Goal: Transaction & Acquisition: Purchase product/service

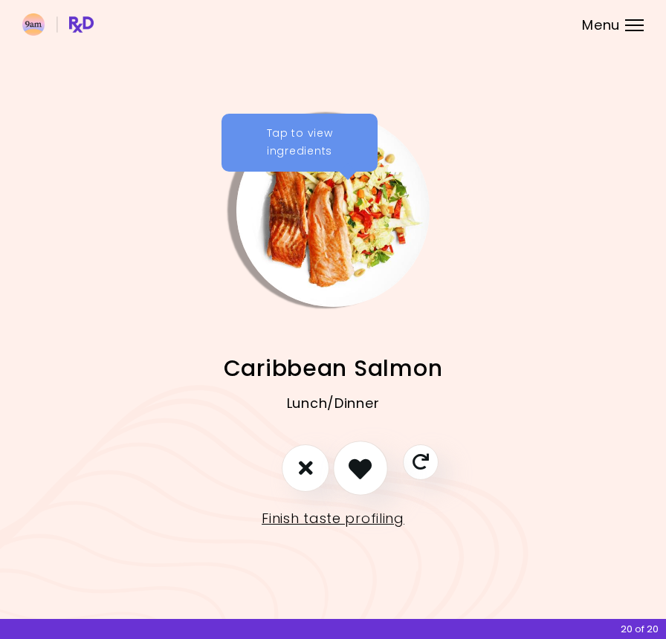
click at [370, 468] on icon "I like this recipe" at bounding box center [360, 468] width 23 height 23
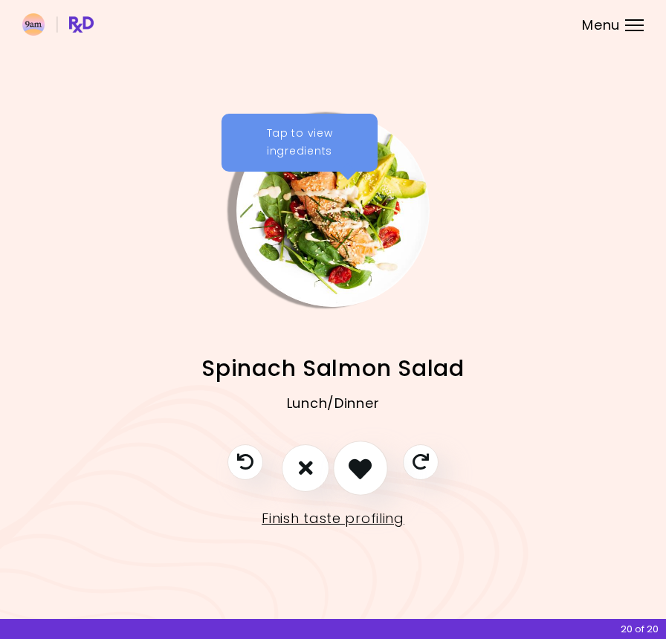
click at [370, 468] on icon "I like this recipe" at bounding box center [360, 468] width 23 height 23
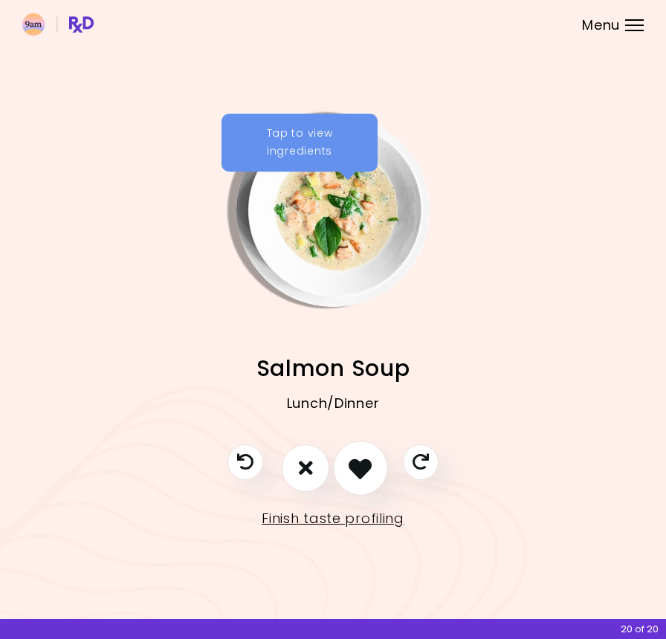
click at [370, 468] on icon "I like this recipe" at bounding box center [360, 468] width 23 height 23
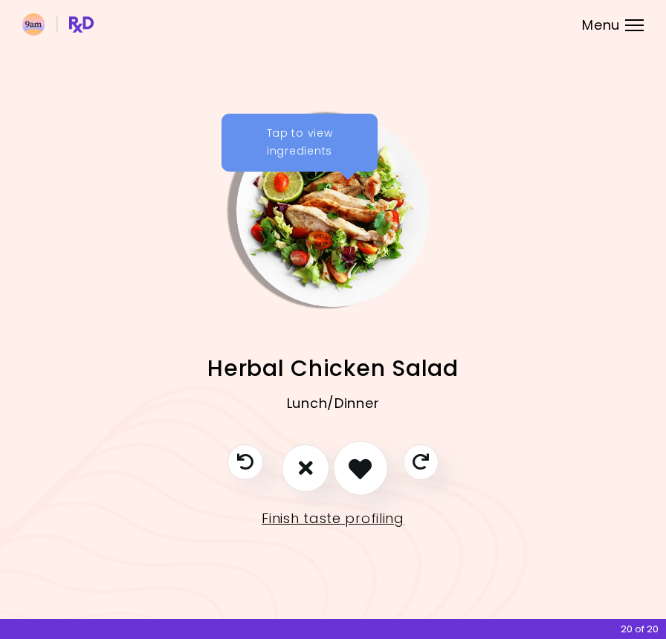
click at [370, 468] on icon "I like this recipe" at bounding box center [360, 468] width 23 height 23
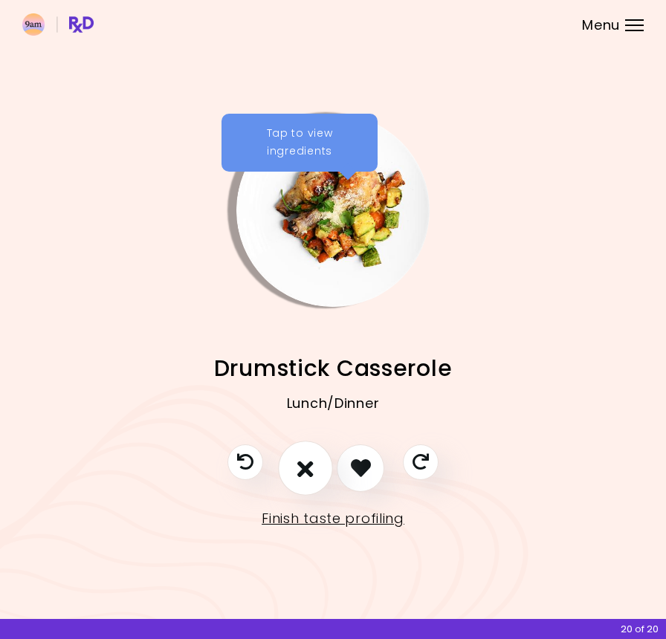
click at [309, 473] on icon "I don't like this recipe" at bounding box center [305, 468] width 16 height 23
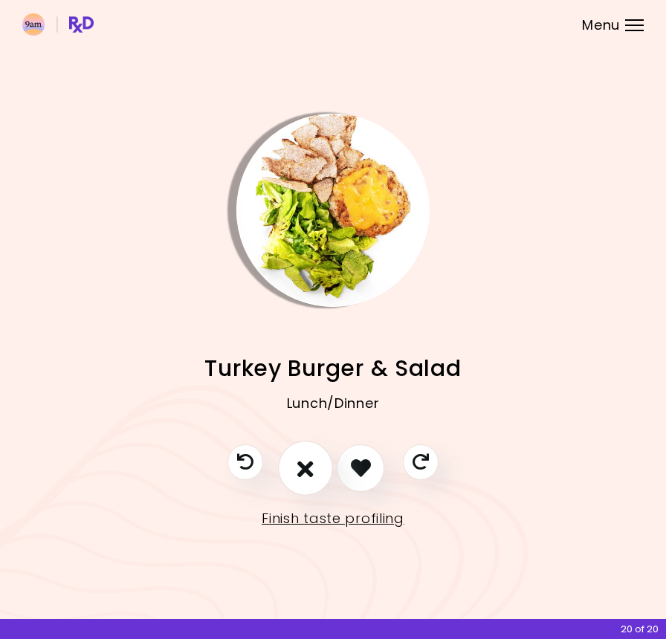
click at [322, 467] on button "I don't like this recipe" at bounding box center [305, 468] width 55 height 55
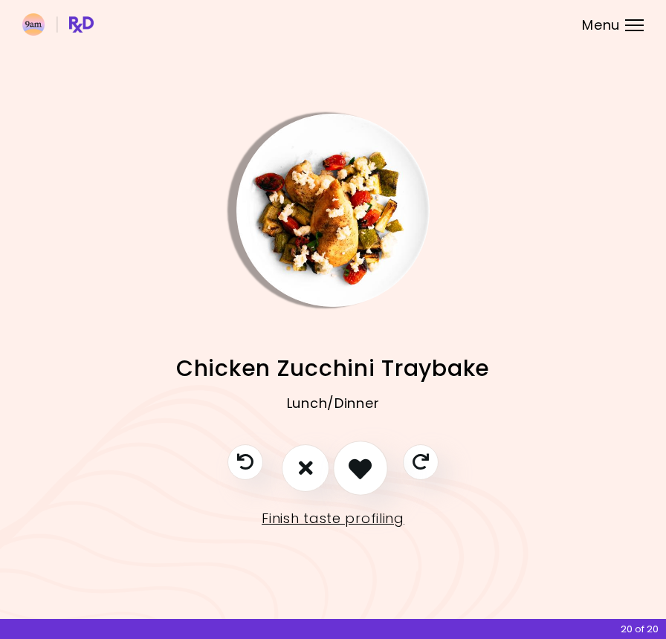
click at [360, 473] on icon "I like this recipe" at bounding box center [360, 468] width 23 height 23
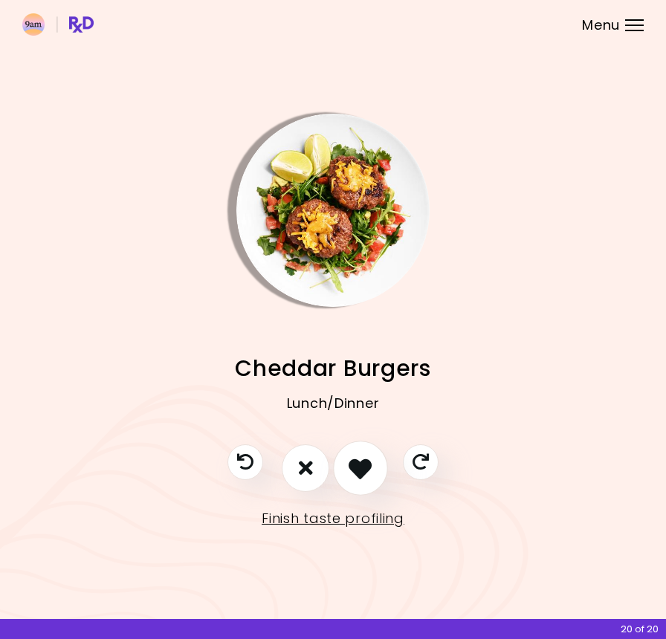
click at [360, 473] on icon "I like this recipe" at bounding box center [360, 468] width 23 height 23
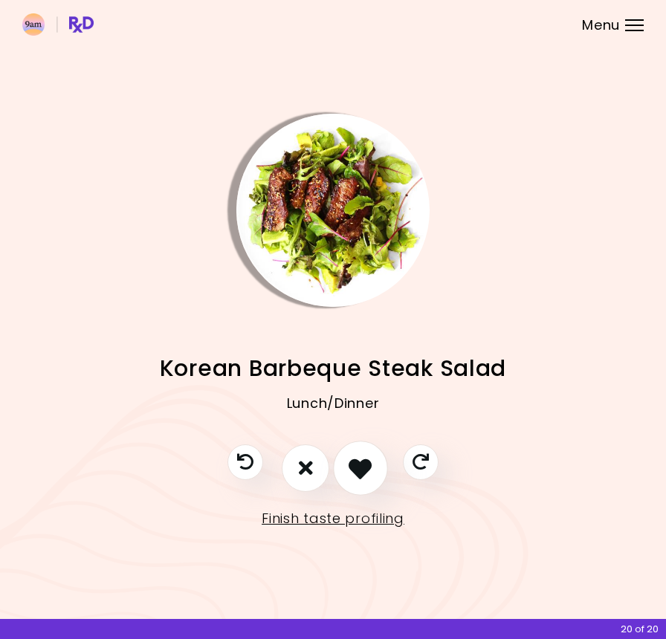
click at [360, 473] on icon "I like this recipe" at bounding box center [360, 468] width 23 height 23
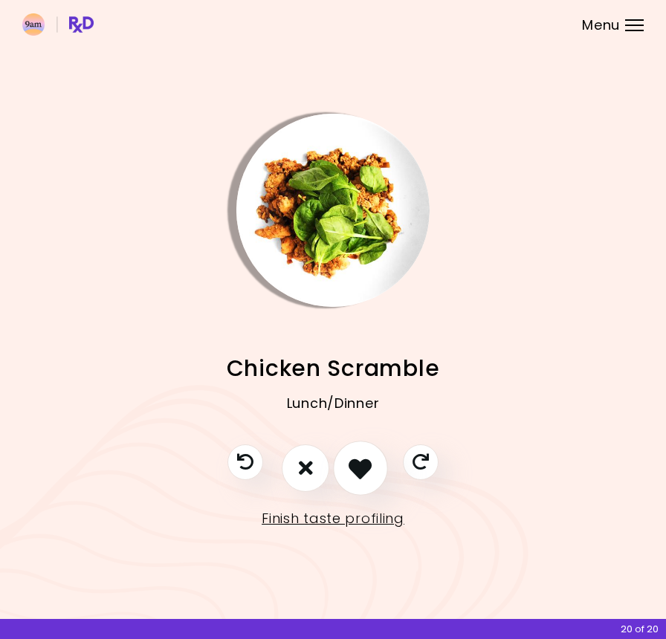
click at [360, 473] on icon "I like this recipe" at bounding box center [360, 468] width 23 height 23
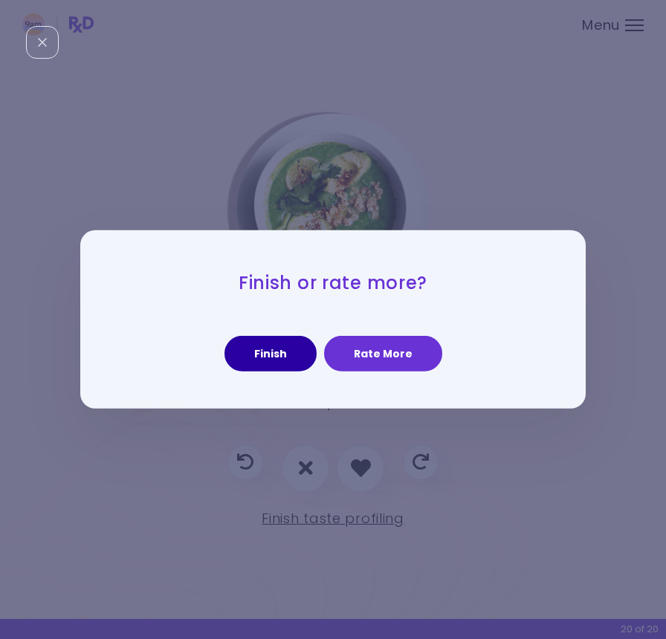
click at [274, 357] on button "Finish" at bounding box center [271, 354] width 92 height 36
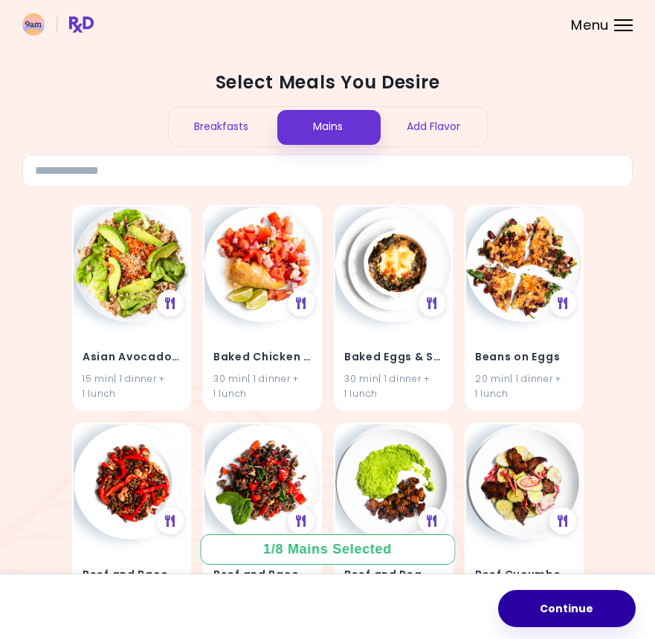
click at [561, 609] on button "Continue" at bounding box center [567, 608] width 138 height 37
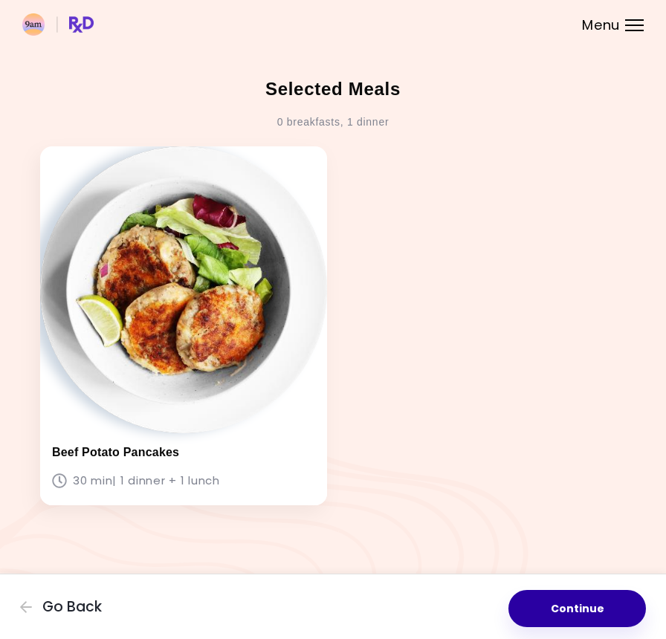
click at [566, 596] on button "Continue" at bounding box center [578, 608] width 138 height 37
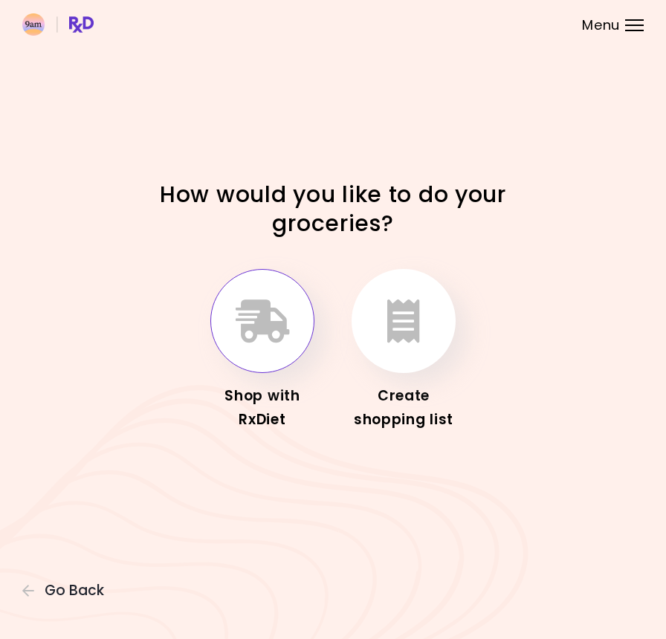
click at [280, 343] on button "button" at bounding box center [262, 321] width 104 height 104
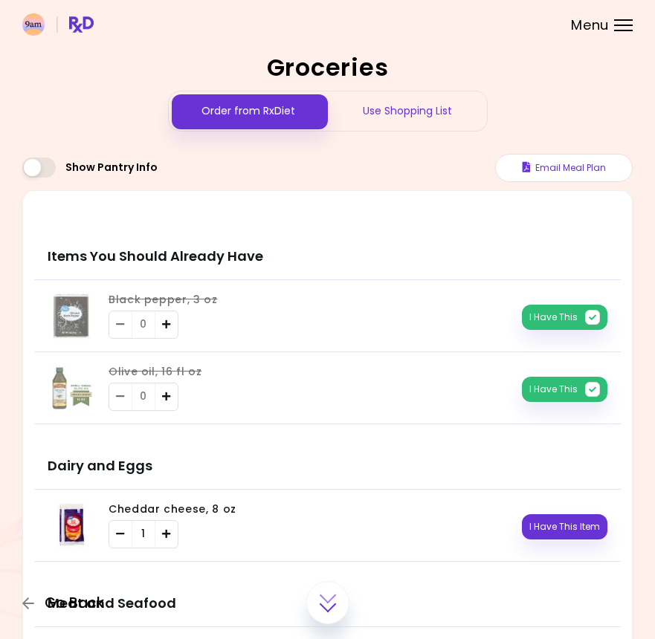
click at [27, 602] on icon "button" at bounding box center [28, 603] width 13 height 13
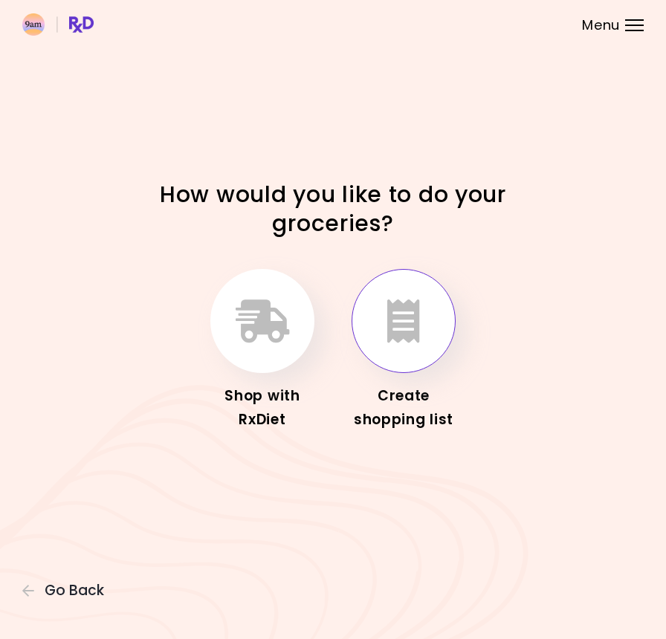
click at [419, 319] on button "button" at bounding box center [404, 321] width 104 height 104
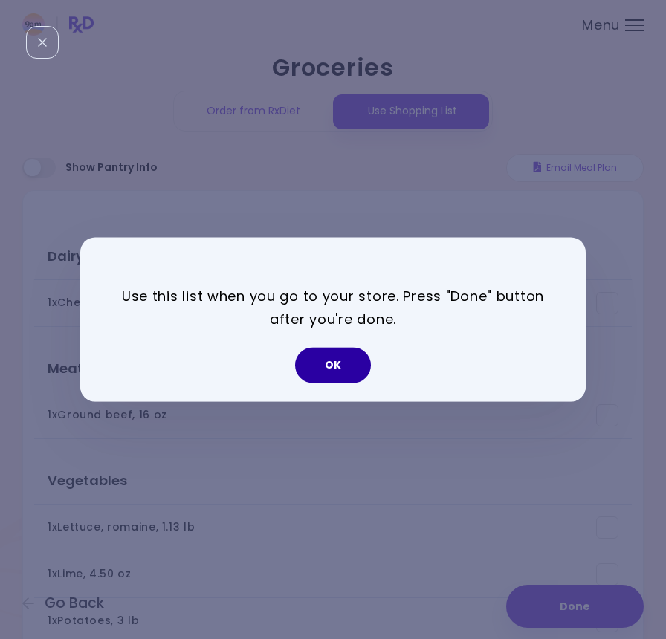
click at [340, 378] on button "OK" at bounding box center [333, 366] width 76 height 36
